Goal: Task Accomplishment & Management: Use online tool/utility

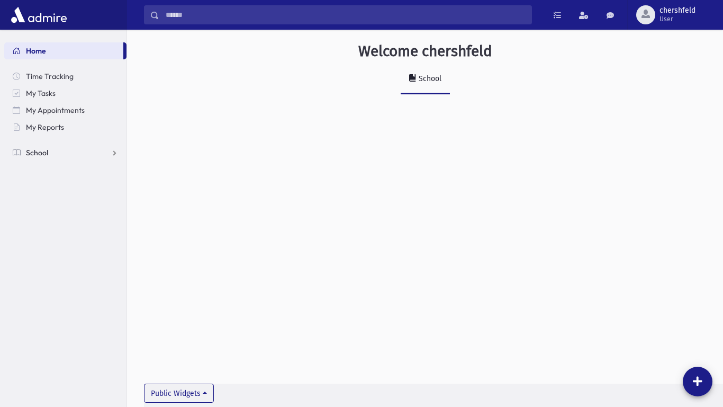
click at [43, 152] on span "School" at bounding box center [37, 153] width 22 height 10
click at [48, 182] on span "Attendance" at bounding box center [51, 187] width 39 height 10
click at [53, 219] on link "List" at bounding box center [65, 220] width 122 height 17
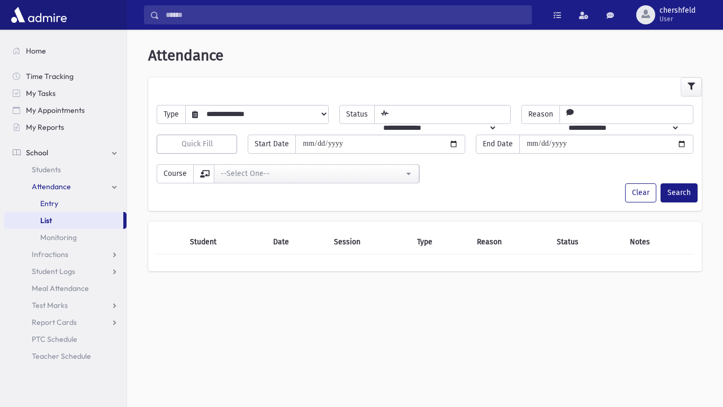
click at [55, 209] on link "Entry" at bounding box center [65, 203] width 122 height 17
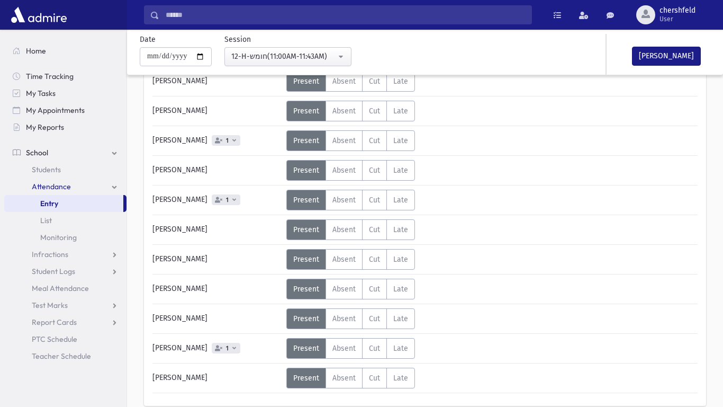
scroll to position [732, 0]
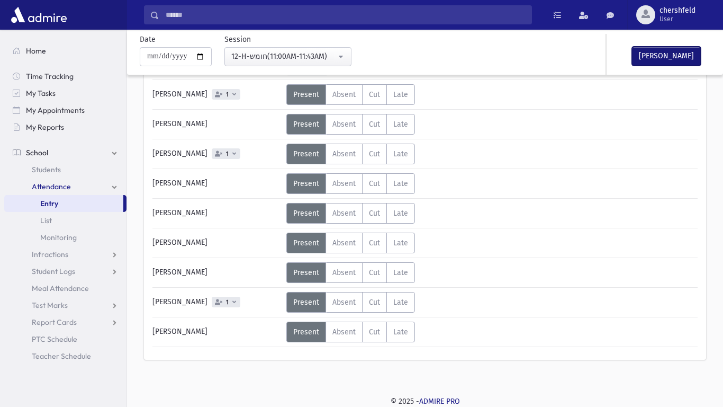
click at [667, 50] on button "Mark Done" at bounding box center [666, 56] width 69 height 19
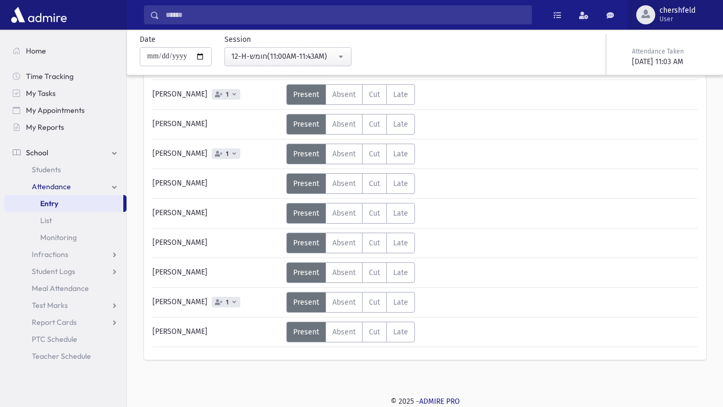
click at [706, 11] on span "chershfeld User" at bounding box center [682, 14] width 53 height 17
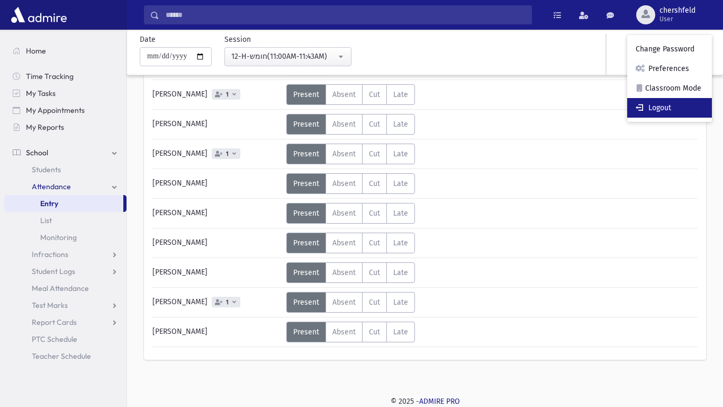
click at [665, 103] on link "Logout" at bounding box center [669, 108] width 85 height 20
